Goal: Information Seeking & Learning: Learn about a topic

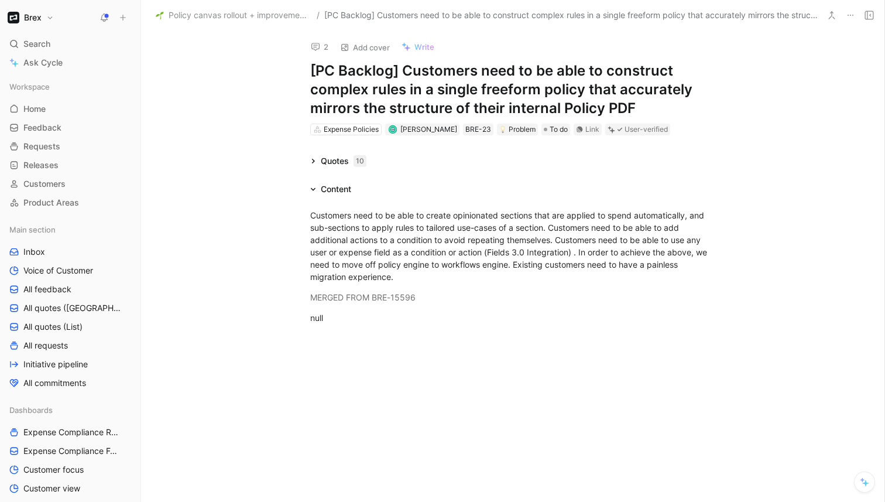
click at [254, 15] on span "Policy canvas rollout + improvements" at bounding box center [240, 15] width 143 height 14
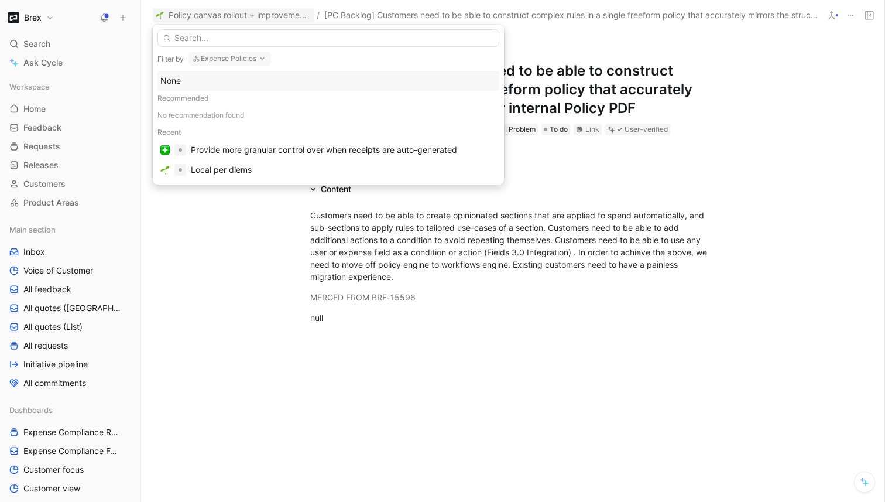
click at [241, 39] on input "text" at bounding box center [329, 38] width 342 height 18
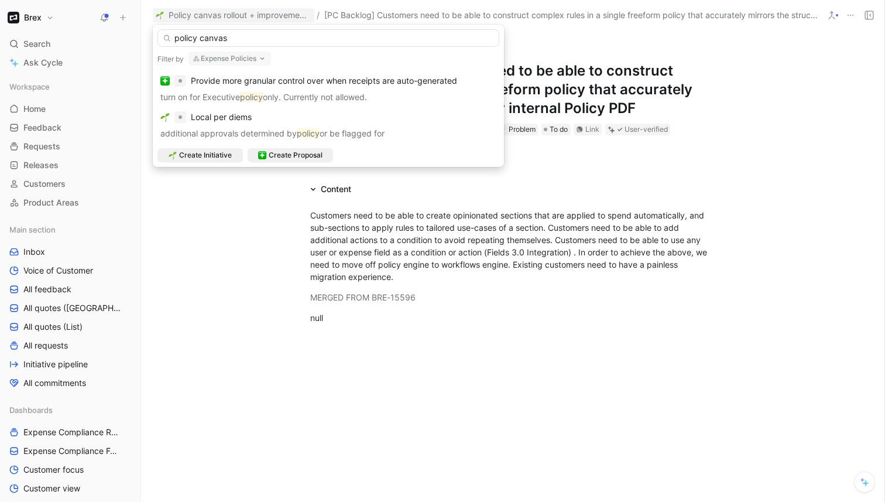
type input "policy canvas"
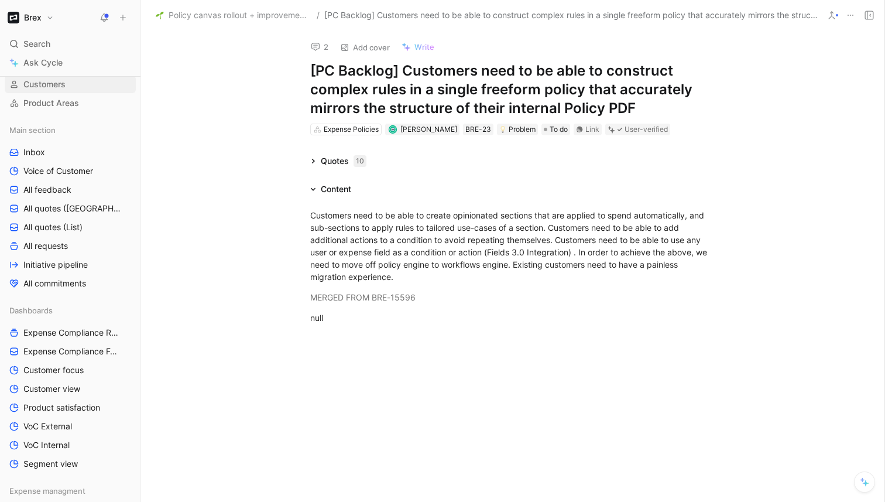
scroll to position [222, 0]
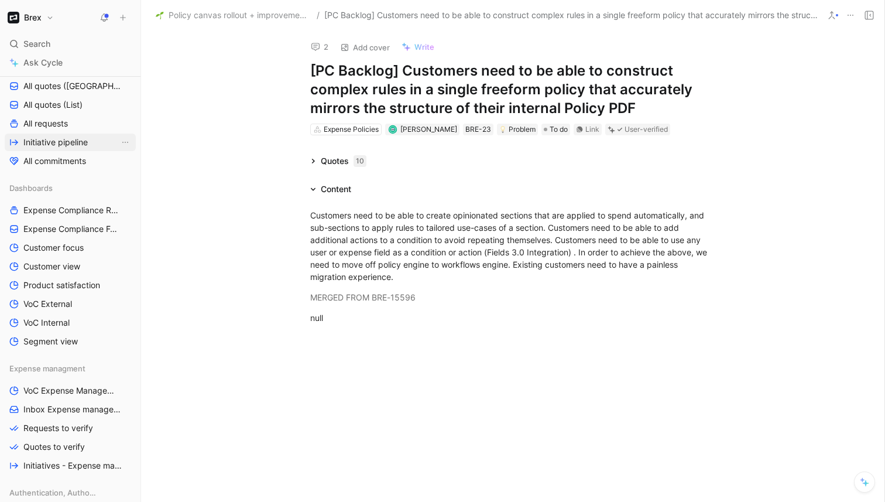
click at [77, 144] on span "Initiative pipeline" at bounding box center [55, 142] width 64 height 12
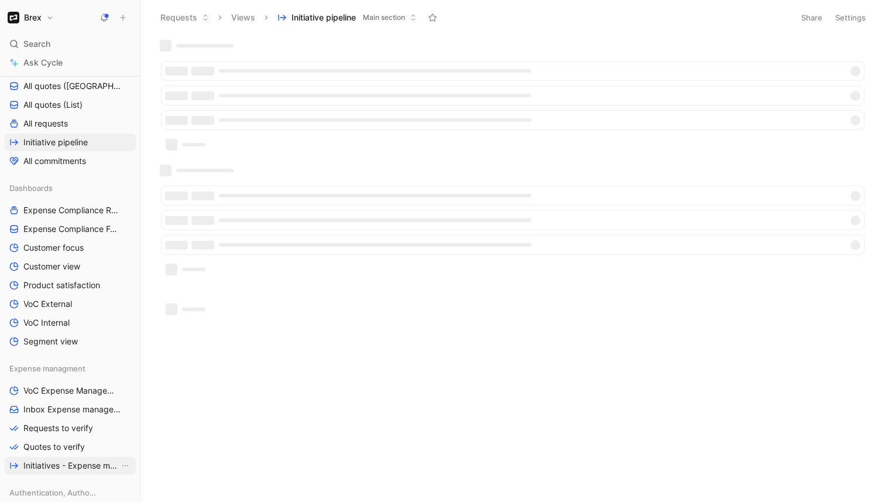
click at [81, 467] on span "Initiatives - Expense management" at bounding box center [71, 466] width 96 height 12
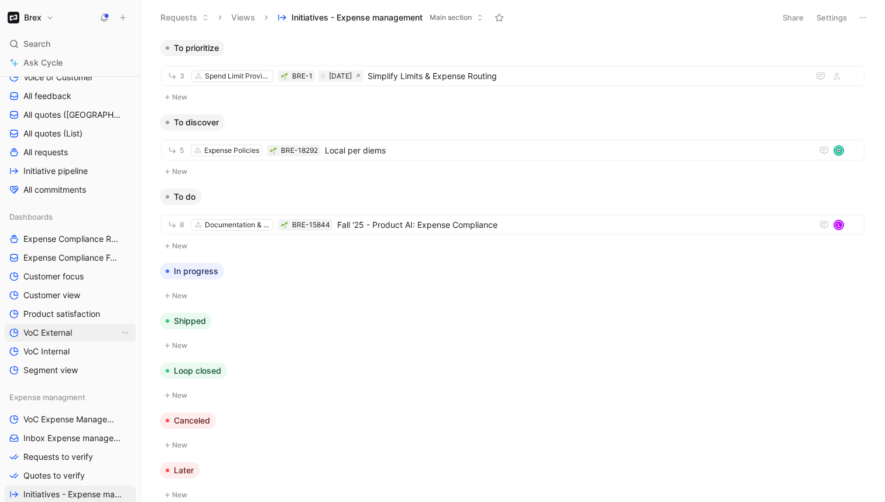
scroll to position [174, 0]
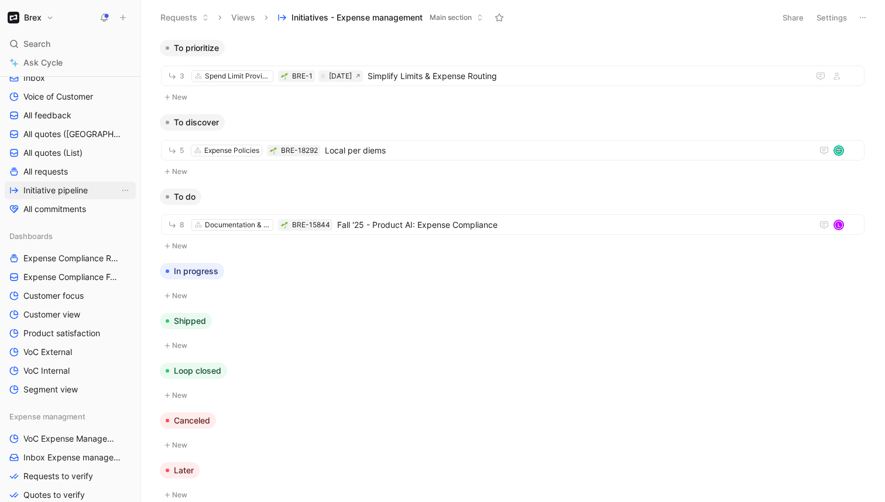
click at [70, 191] on span "Initiative pipeline" at bounding box center [55, 190] width 64 height 12
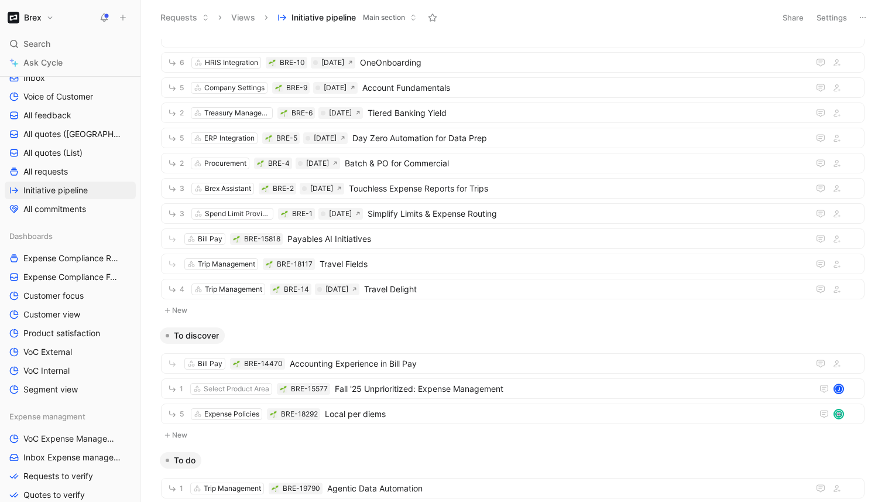
scroll to position [357, 0]
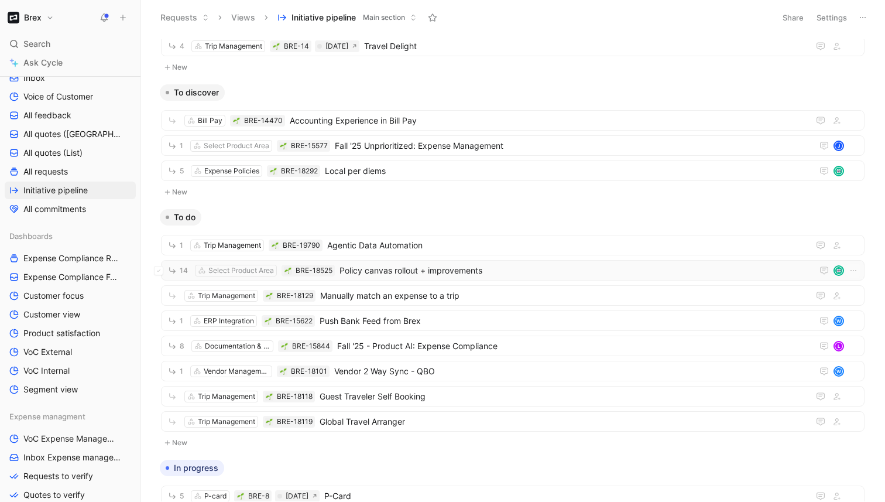
click at [460, 266] on span "Policy canvas rollout + improvements" at bounding box center [574, 271] width 468 height 14
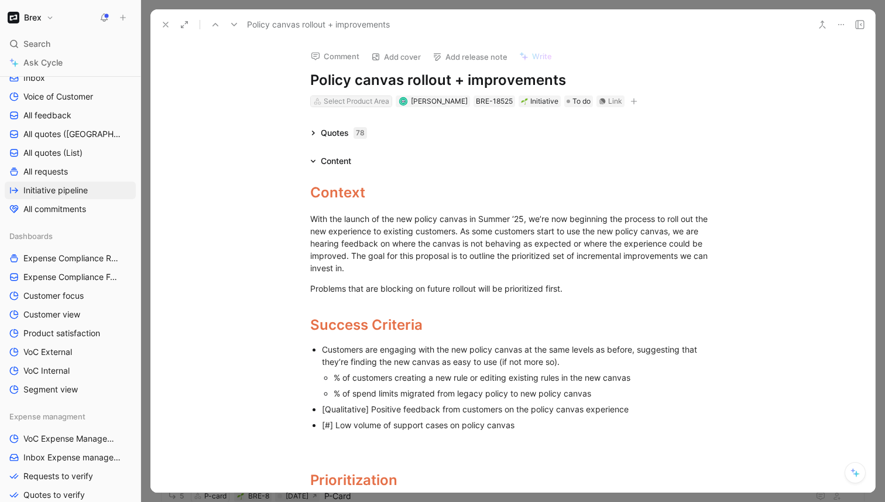
click at [358, 102] on div "Select Product Area" at bounding box center [357, 101] width 66 height 12
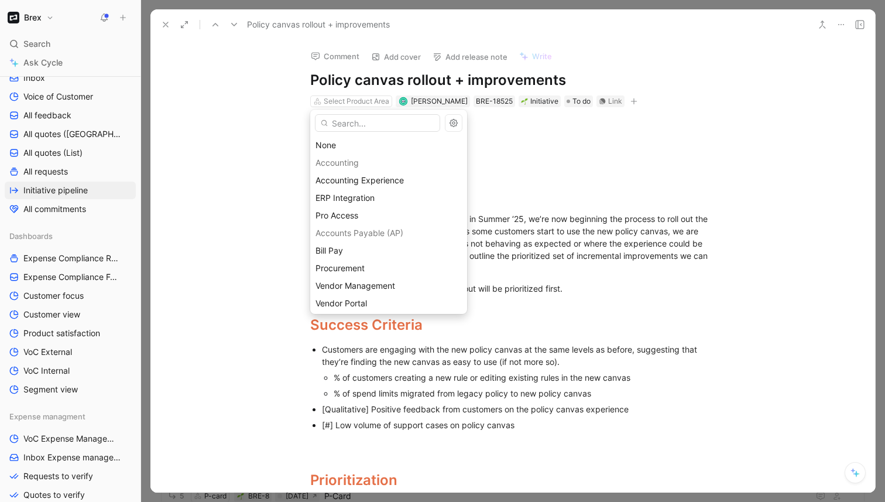
click at [383, 124] on input "text" at bounding box center [377, 123] width 125 height 18
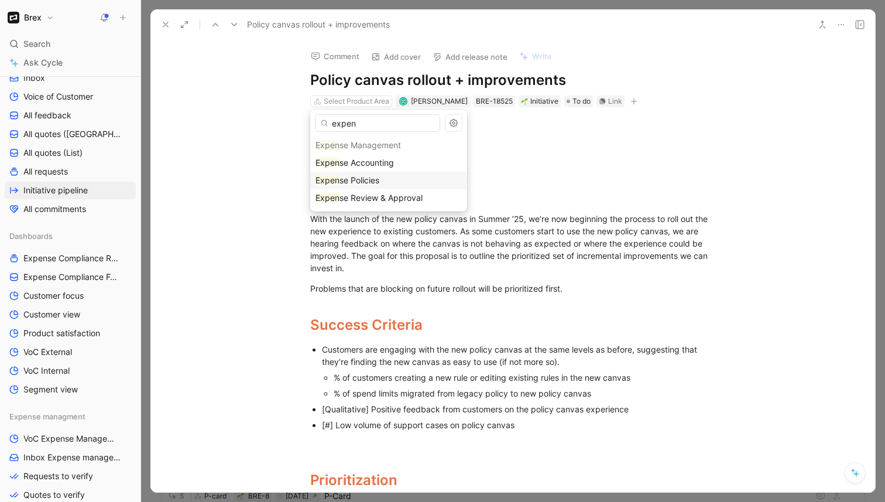
type input "expen"
click at [419, 172] on div "Expen se Policies" at bounding box center [388, 181] width 157 height 18
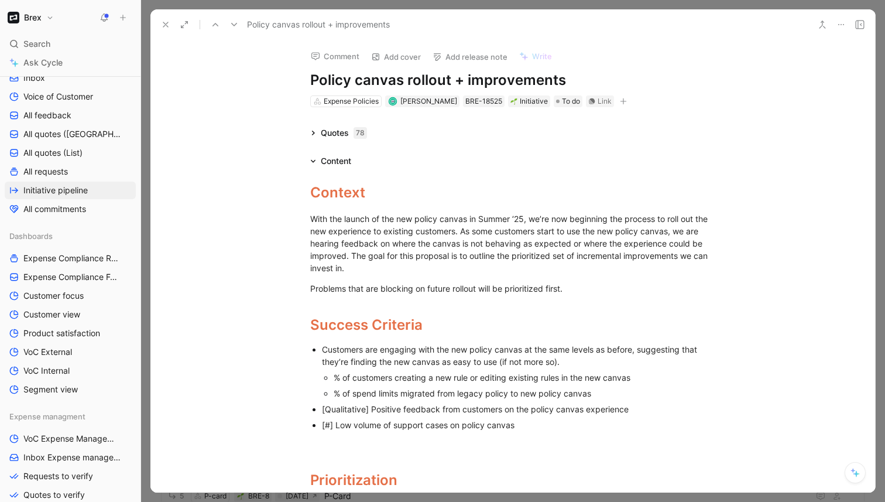
click at [269, 103] on div "Comment Add cover Add release note Write Policy canvas rollout + improvements E…" at bounding box center [513, 266] width 725 height 453
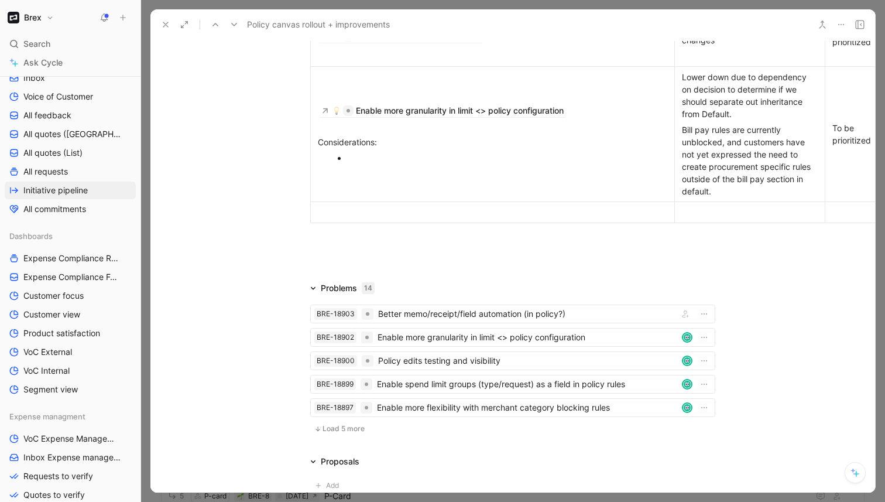
scroll to position [1094, 0]
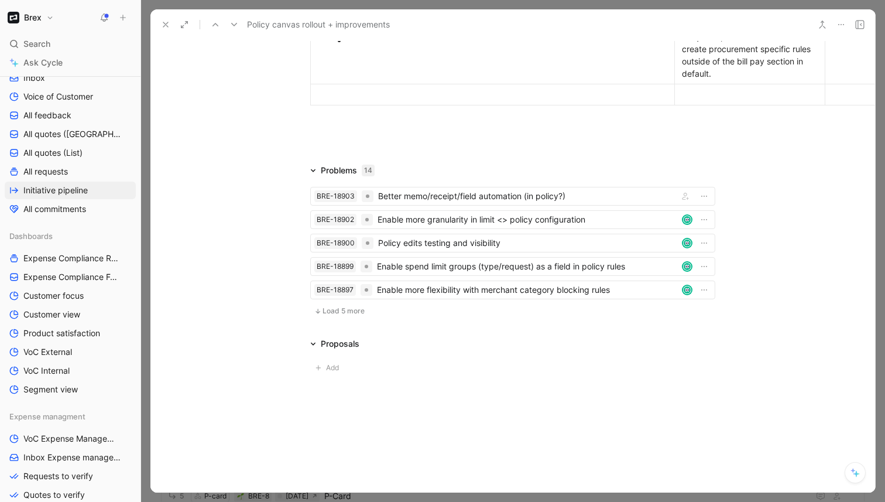
click at [340, 313] on span "Load 5 more" at bounding box center [344, 310] width 42 height 9
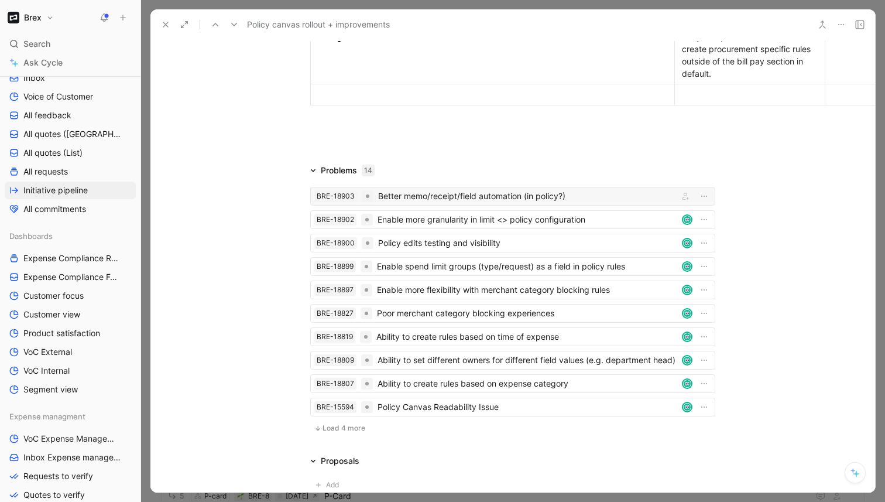
click at [464, 197] on div "Better memo/receipt/field automation (in policy?)" at bounding box center [526, 196] width 296 height 14
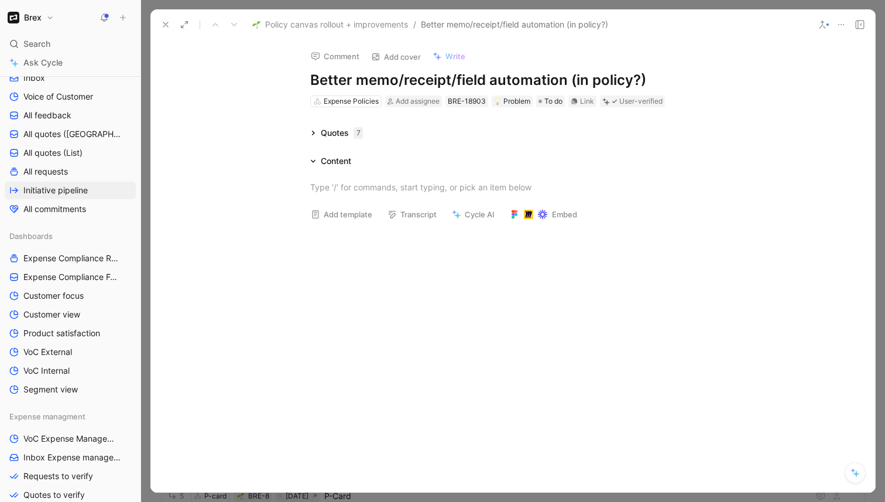
click at [313, 135] on icon at bounding box center [313, 133] width 6 height 6
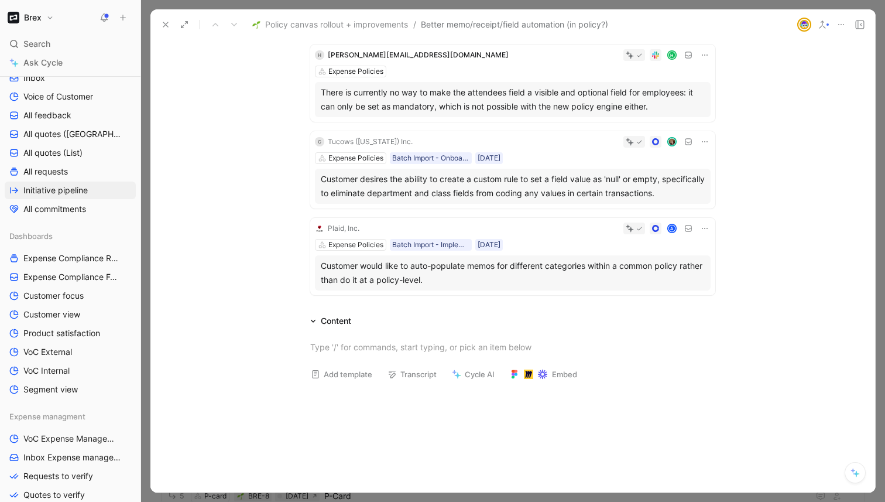
scroll to position [461, 0]
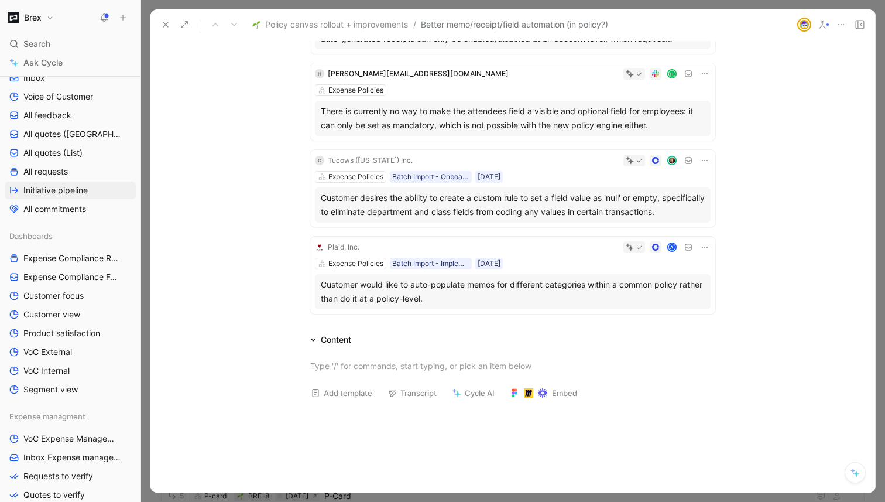
click at [166, 26] on icon at bounding box center [165, 24] width 9 height 9
